Goal: Information Seeking & Learning: Learn about a topic

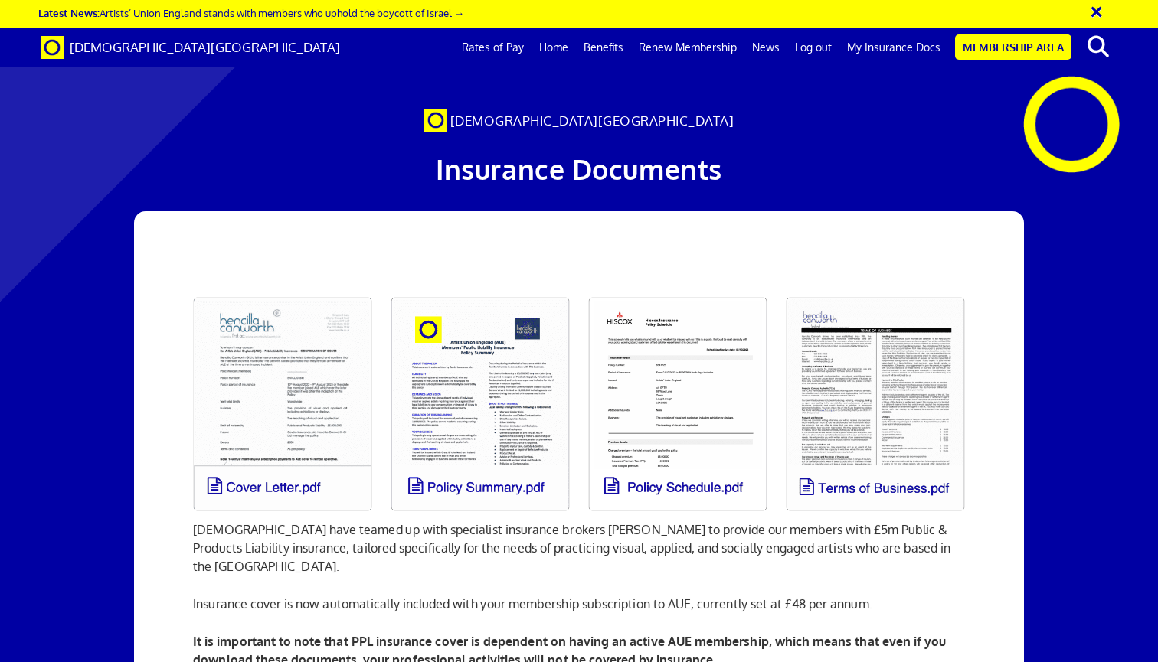
click at [555, 45] on link "Home" at bounding box center [553, 47] width 44 height 38
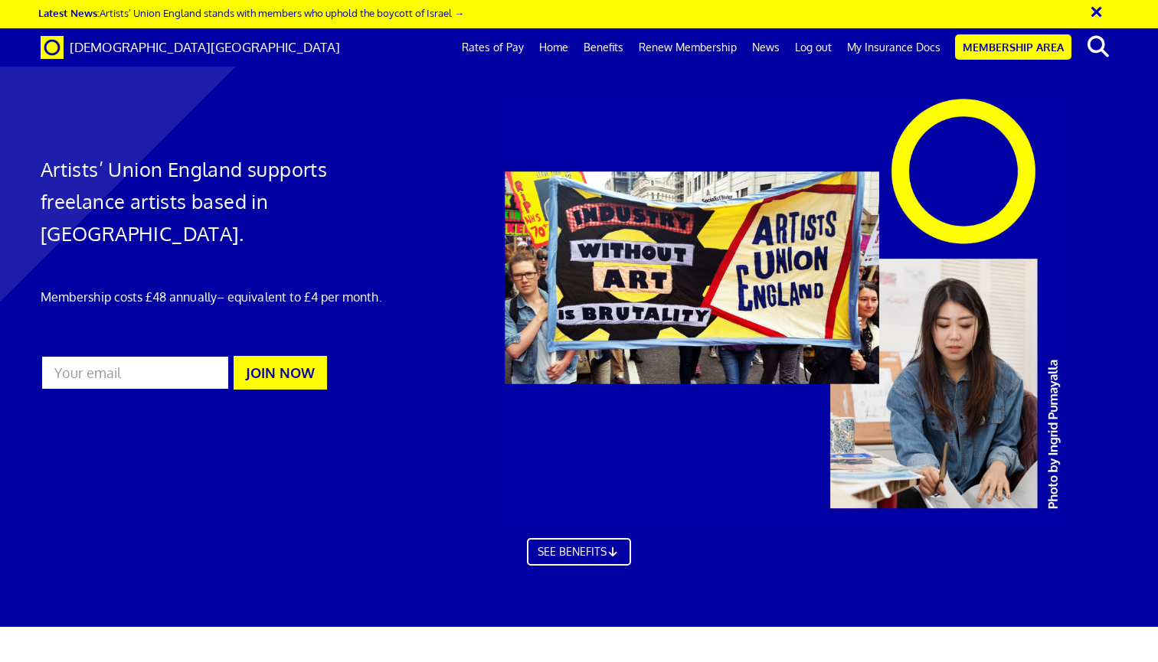
scroll to position [0, 11]
click at [989, 49] on link "Membership Area" at bounding box center [1013, 46] width 116 height 25
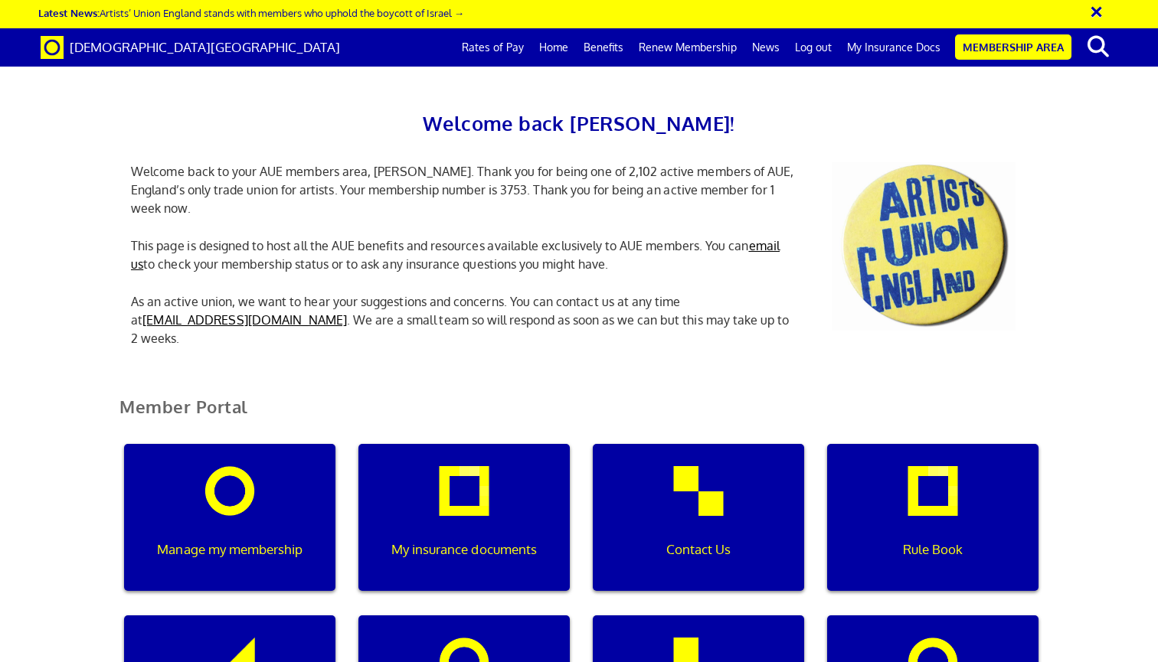
scroll to position [363, 0]
click at [912, 444] on div "Rule Book" at bounding box center [932, 517] width 211 height 147
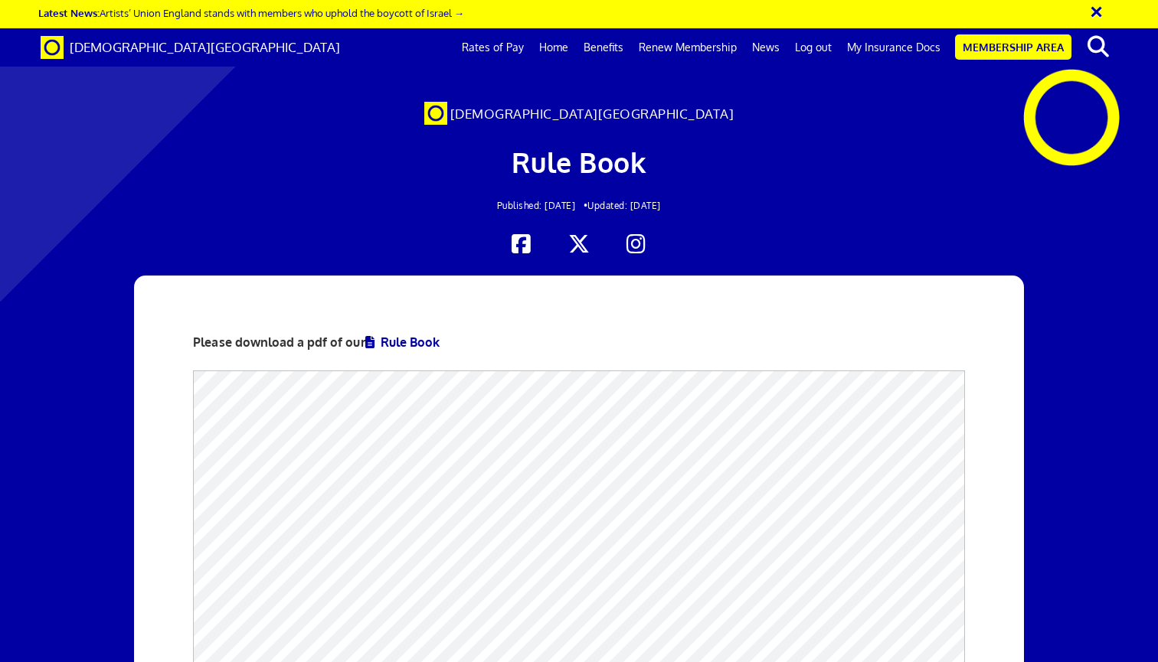
scroll to position [298, 0]
click at [1005, 51] on link "Membership Area" at bounding box center [1013, 46] width 116 height 25
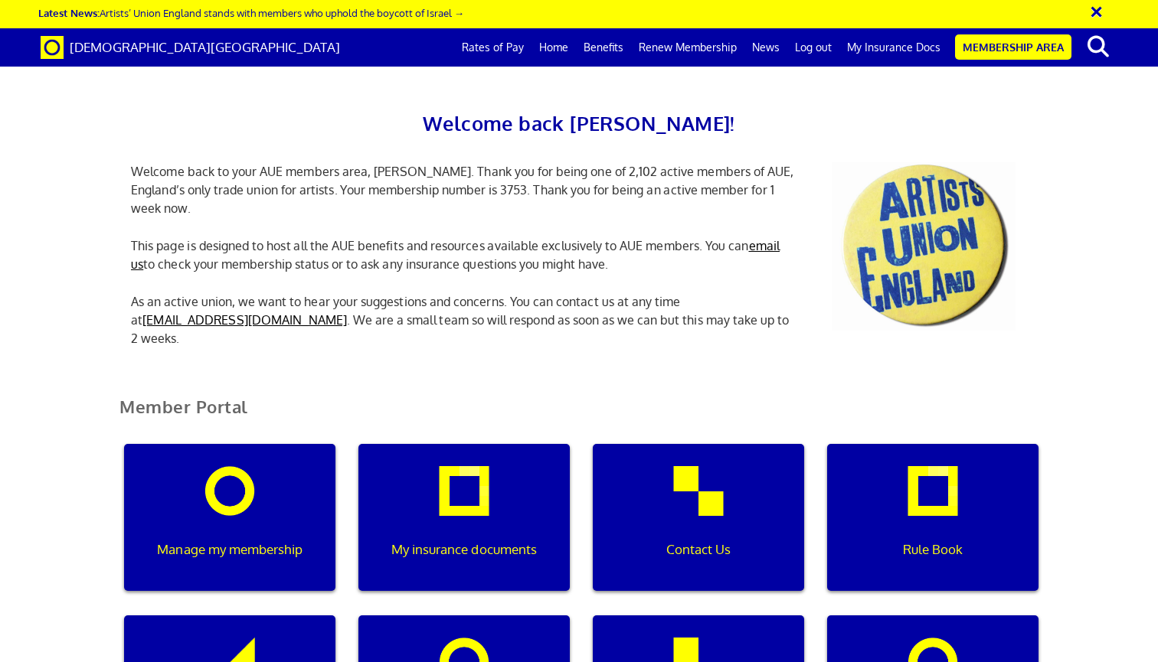
scroll to position [413, 0]
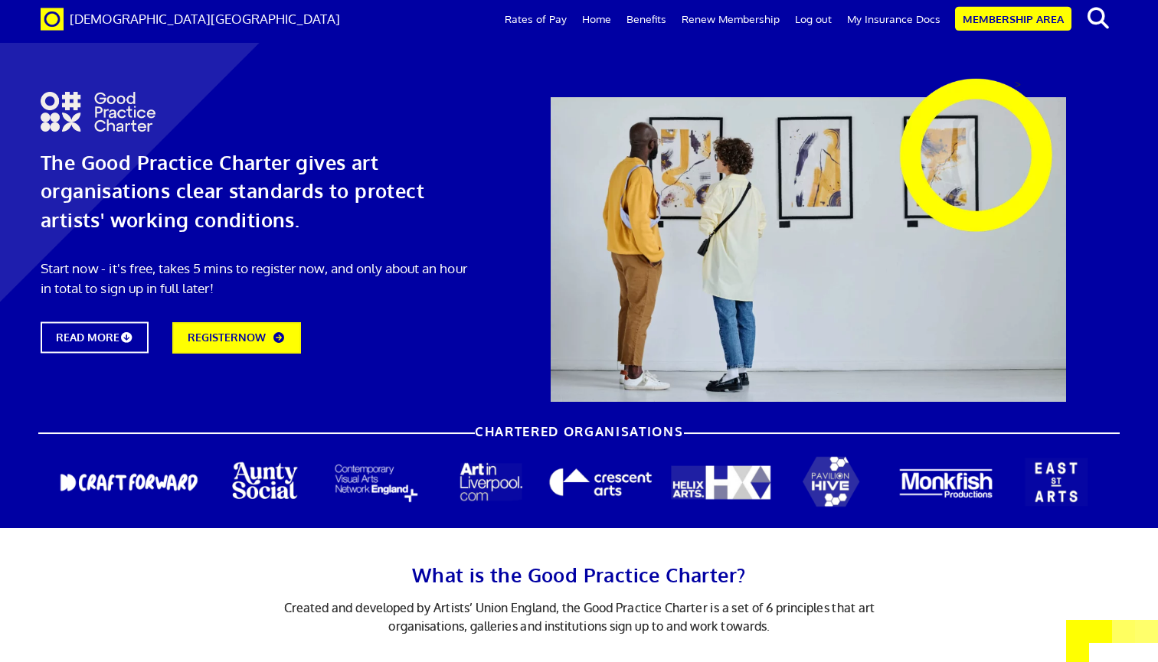
scroll to position [52, 0]
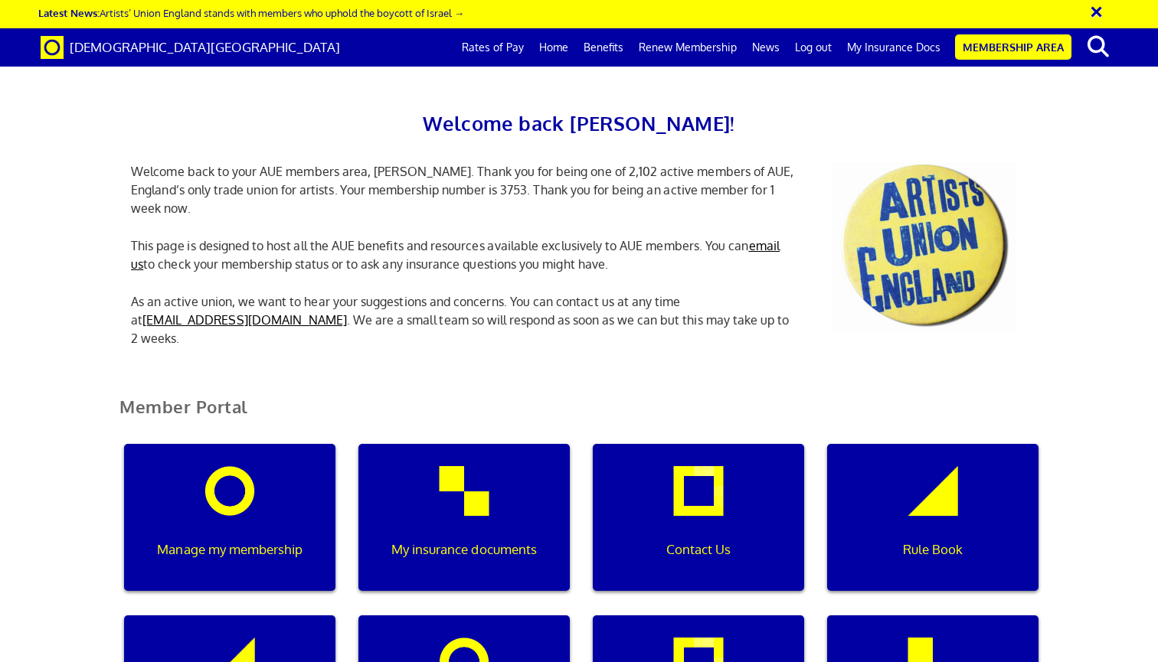
scroll to position [0, 5]
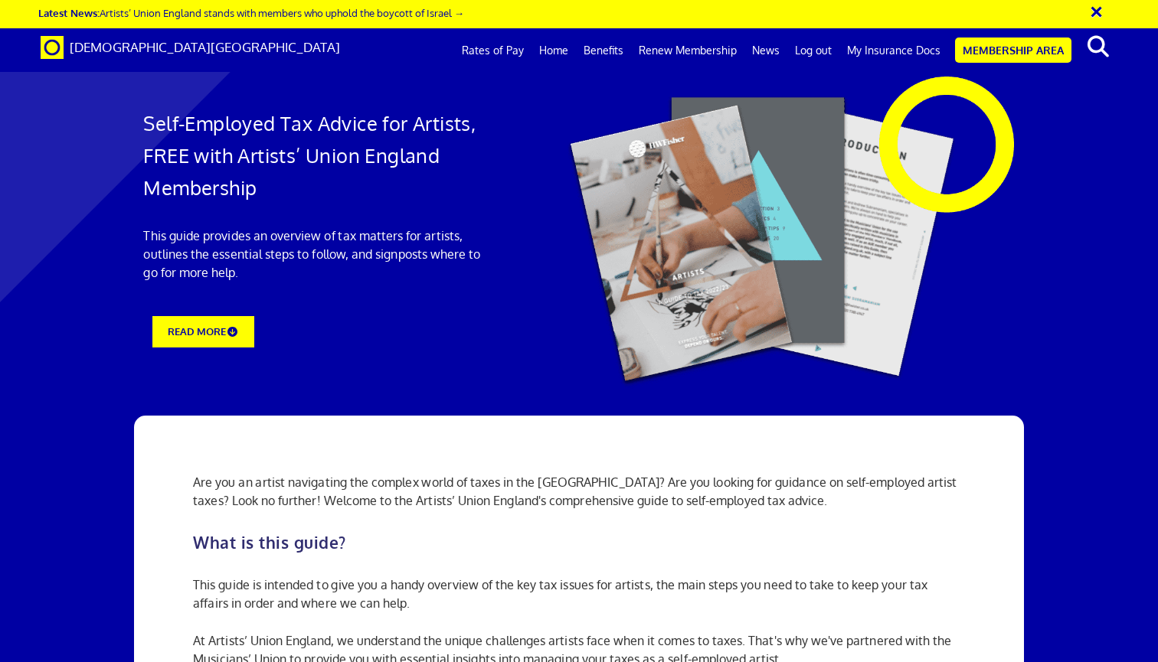
scroll to position [1148, 0]
